Goal: Check status: Check status

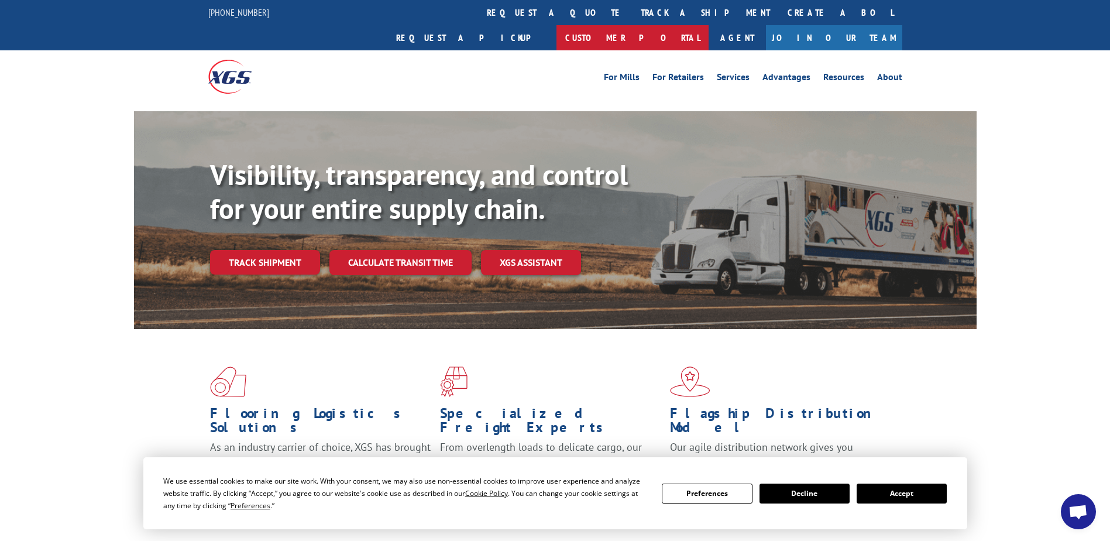
click at [709, 25] on link "Customer Portal" at bounding box center [633, 37] width 152 height 25
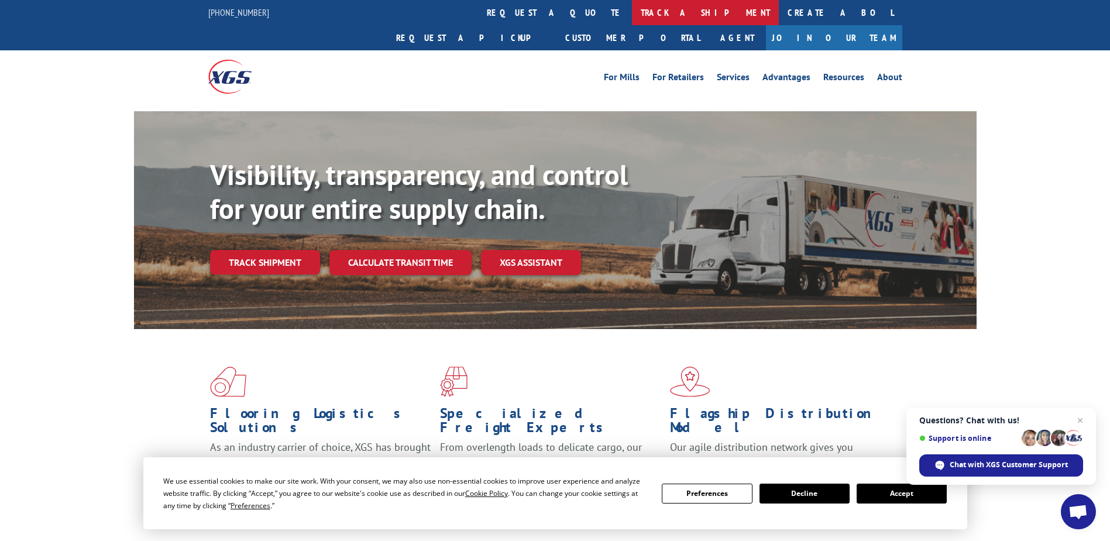
click at [632, 5] on link "track a shipment" at bounding box center [705, 12] width 147 height 25
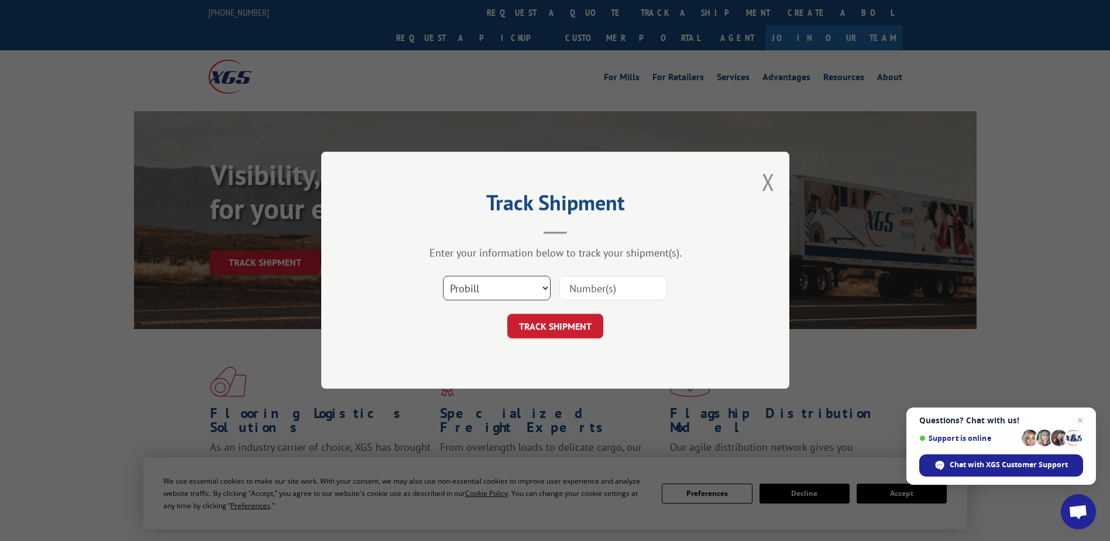
click at [473, 287] on select "Select category... Probill BOL PO" at bounding box center [497, 288] width 108 height 25
select select "bol"
click at [443, 276] on select "Select category... Probill BOL PO" at bounding box center [497, 288] width 108 height 25
click at [601, 290] on input at bounding box center [613, 288] width 108 height 25
paste input "2873276"
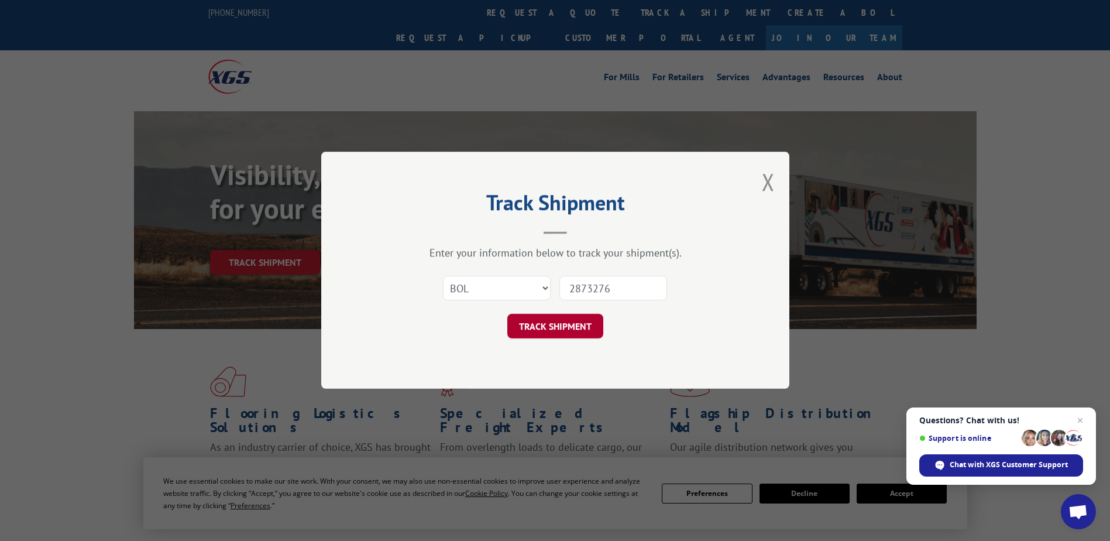
type input "2873276"
click at [551, 324] on button "TRACK SHIPMENT" at bounding box center [555, 326] width 96 height 25
